Goal: Task Accomplishment & Management: Manage account settings

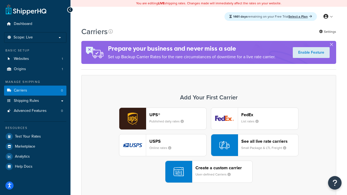
click at [209, 145] on div "UPS® Published daily rates FedEx List rates USPS Online rates See all live rate…" at bounding box center [208, 145] width 243 height 75
click at [270, 115] on header "FedEx" at bounding box center [269, 114] width 57 height 5
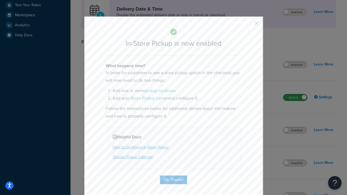
scroll to position [152, 0]
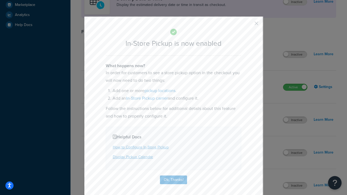
click at [248, 25] on button "button" at bounding box center [248, 25] width 1 height 1
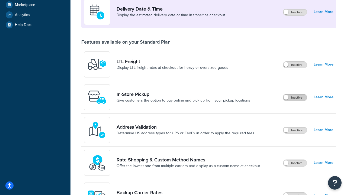
scroll to position [131, 0]
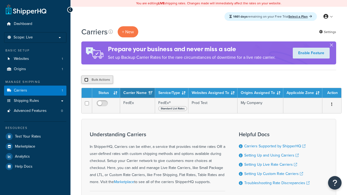
click at [86, 80] on input "checkbox" at bounding box center [86, 80] width 4 height 4
checkbox input "true"
click at [0, 0] on button "Delete" at bounding box center [0, 0] width 0 height 0
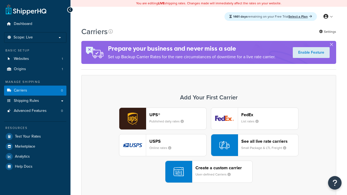
click at [209, 145] on div "UPS® Published daily rates FedEx List rates USPS Online rates See all live rate…" at bounding box center [208, 145] width 243 height 75
click at [209, 172] on div "Create a custom carrier User-defined Carriers" at bounding box center [223, 171] width 57 height 13
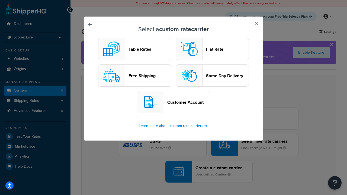
click at [135, 49] on header "Table Rates" at bounding box center [149, 49] width 43 height 5
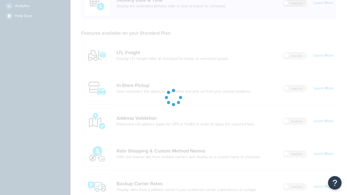
click at [295, 3] on label "Inactive" at bounding box center [295, 3] width 24 height 7
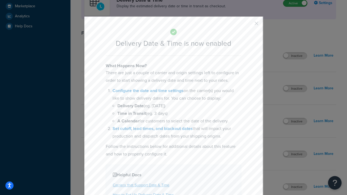
scroll to position [161, 0]
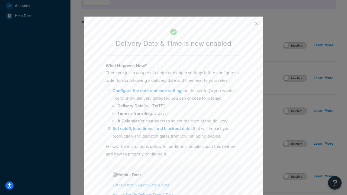
click at [248, 25] on button "button" at bounding box center [248, 25] width 1 height 1
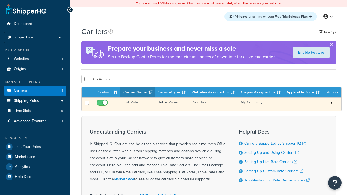
click at [137, 104] on td "Flat Rate" at bounding box center [137, 103] width 35 height 13
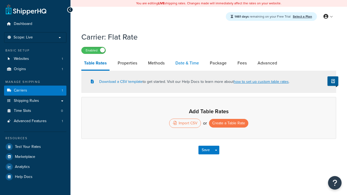
click at [187, 63] on link "Date & Time" at bounding box center [187, 63] width 29 height 13
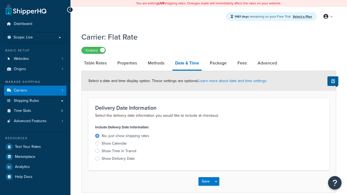
click at [118, 160] on div "Show Delivery Date" at bounding box center [118, 158] width 33 height 5
click at [0, 0] on input "Show Delivery Date" at bounding box center [0, 0] width 0 height 0
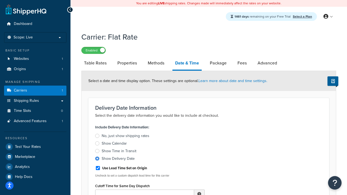
click at [118, 160] on div "Show Delivery Date" at bounding box center [118, 158] width 33 height 5
click at [0, 0] on input "Show Delivery Date" at bounding box center [0, 0] width 0 height 0
type input "11:00 AM"
type input "5"
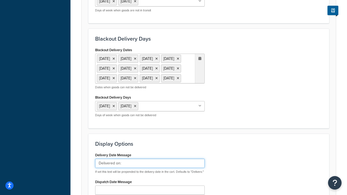
type input "Delivered on:"
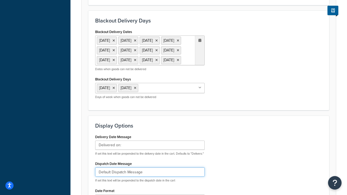
type input "Default Dispatch Message"
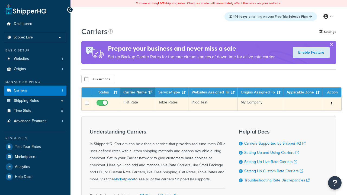
click at [137, 105] on td "Flat Rate" at bounding box center [137, 103] width 35 height 13
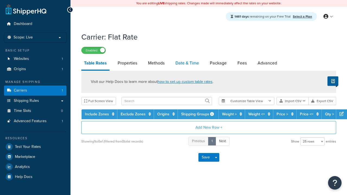
click at [187, 63] on link "Date & Time" at bounding box center [187, 63] width 29 height 13
